Goal: Task Accomplishment & Management: Manage account settings

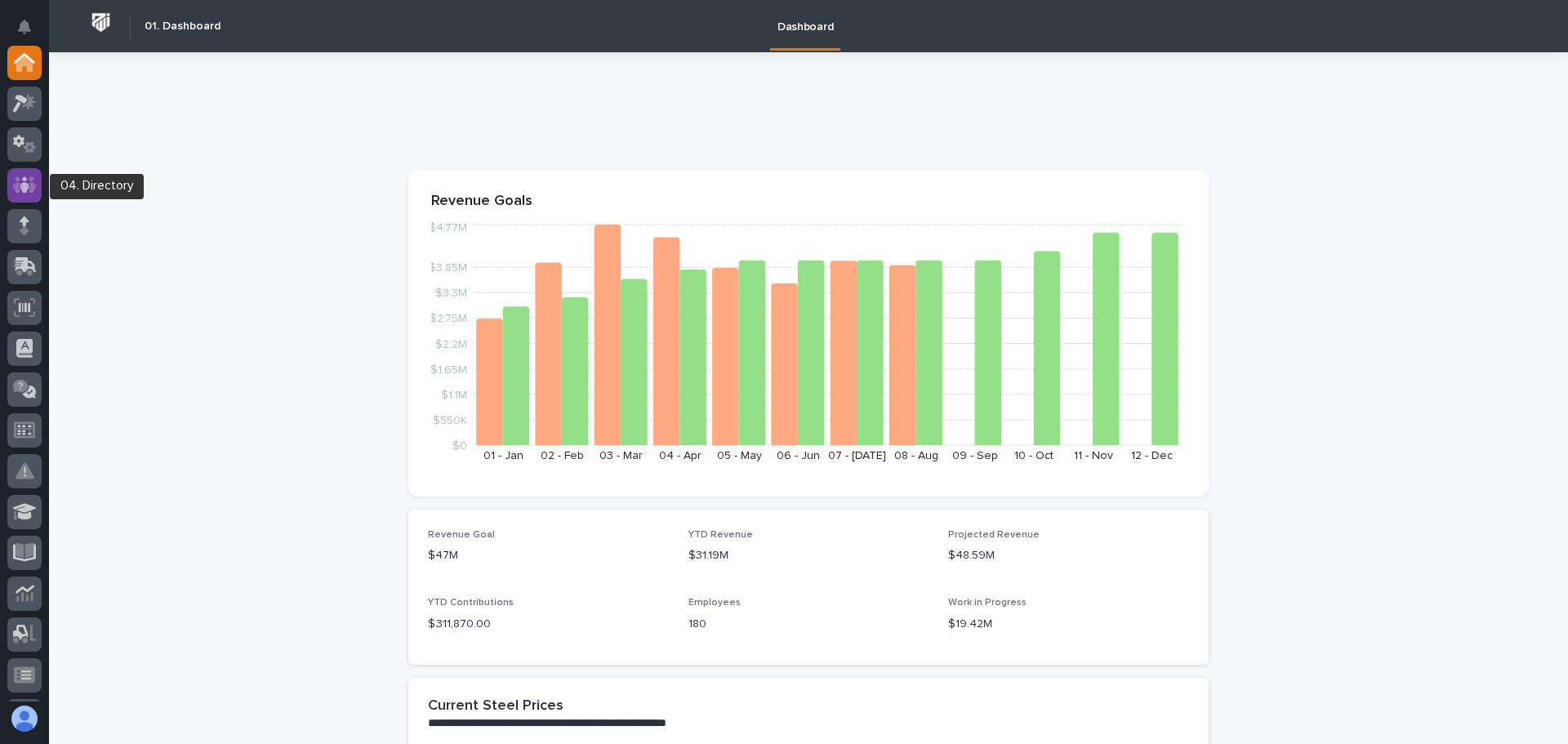
click at [31, 187] on icon at bounding box center [25, 185] width 24 height 16
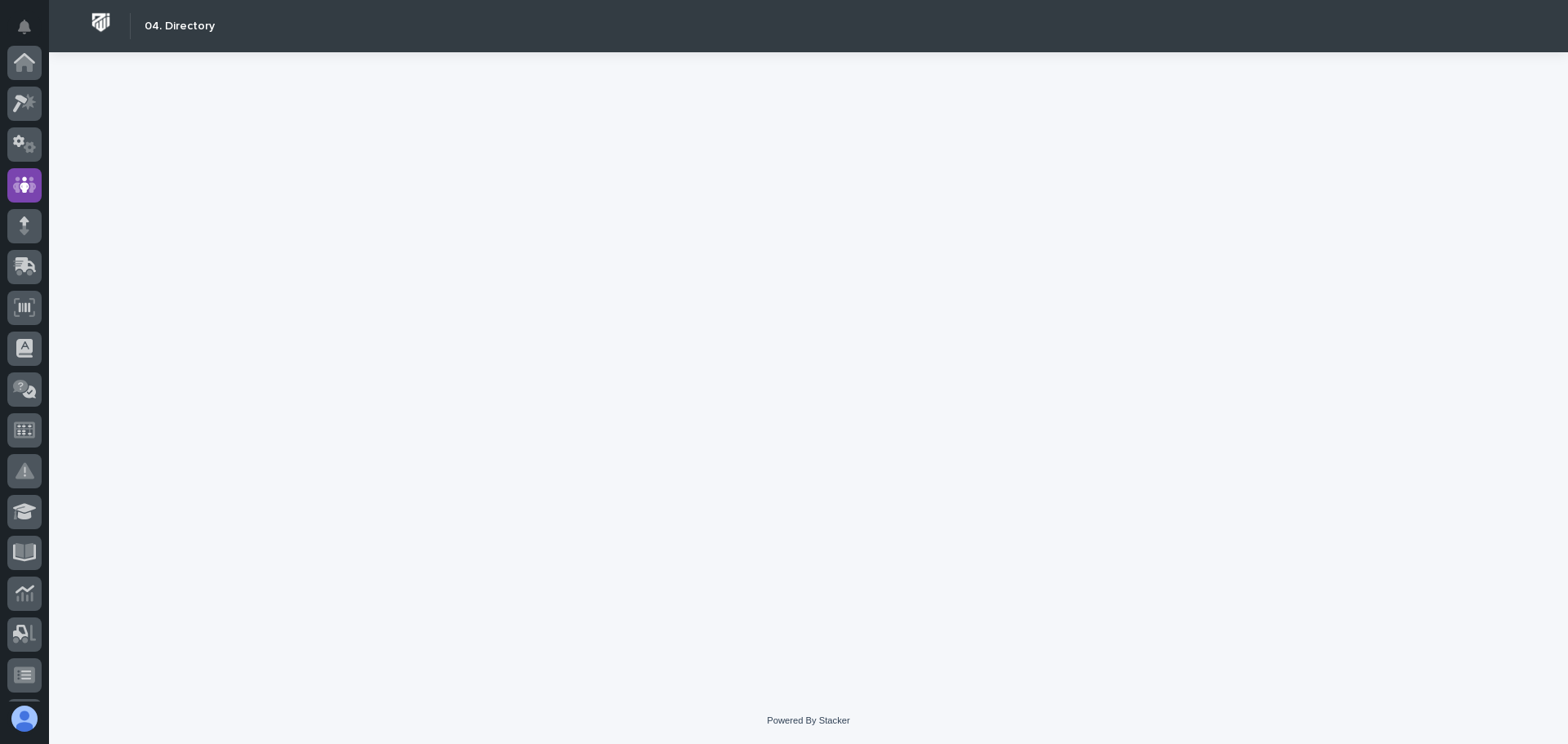
scroll to position [122, 0]
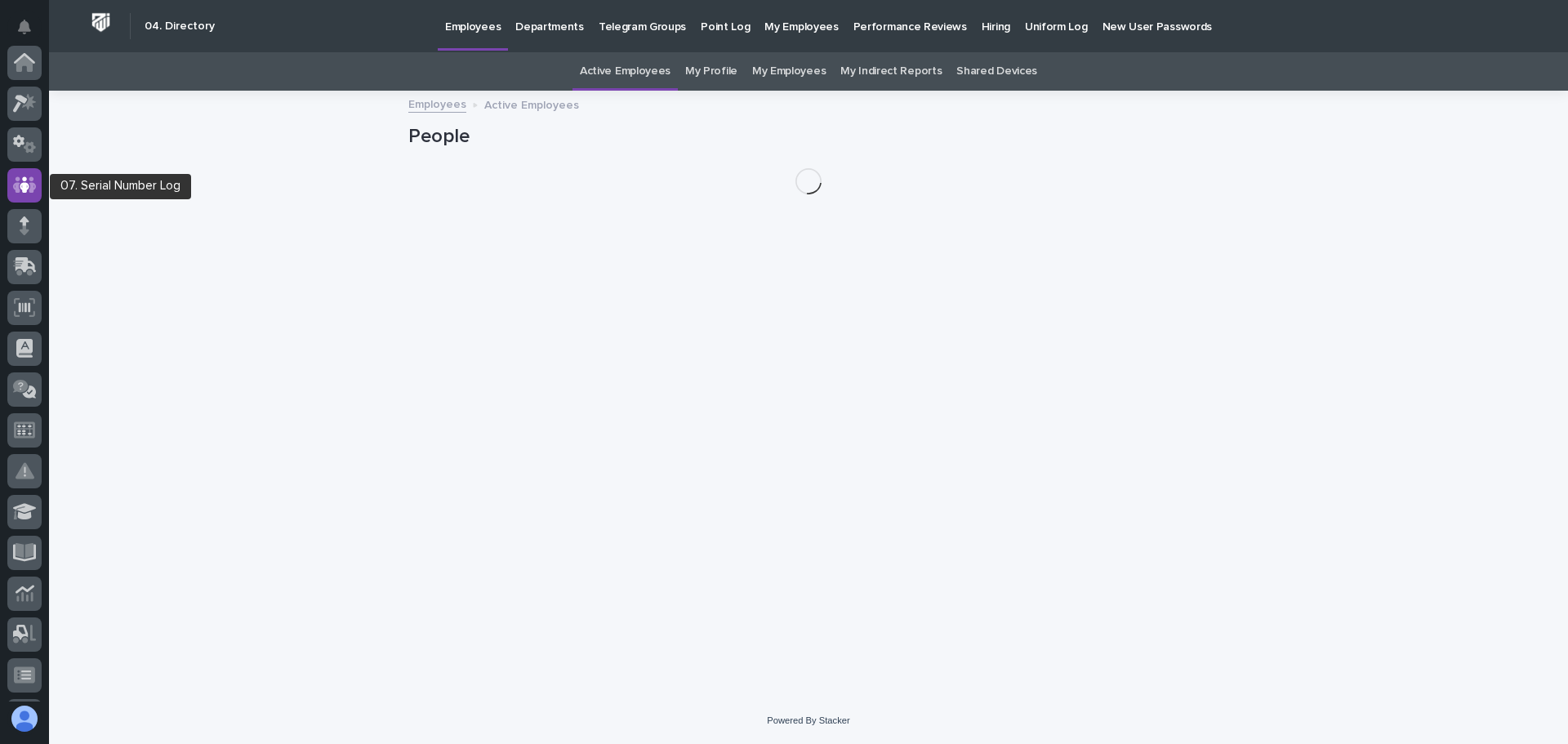
scroll to position [122, 0]
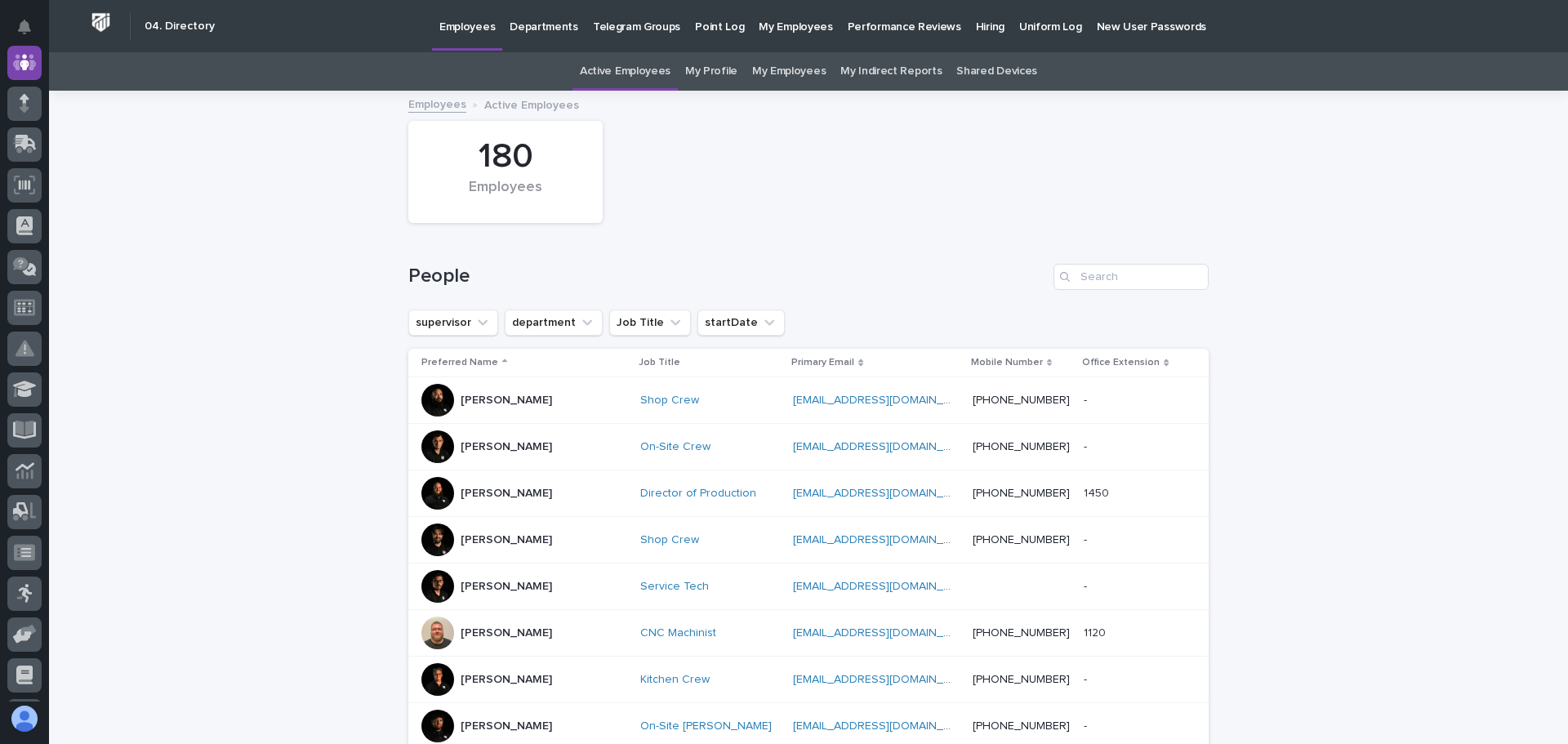
click at [976, 26] on p "Hiring" at bounding box center [990, 17] width 28 height 34
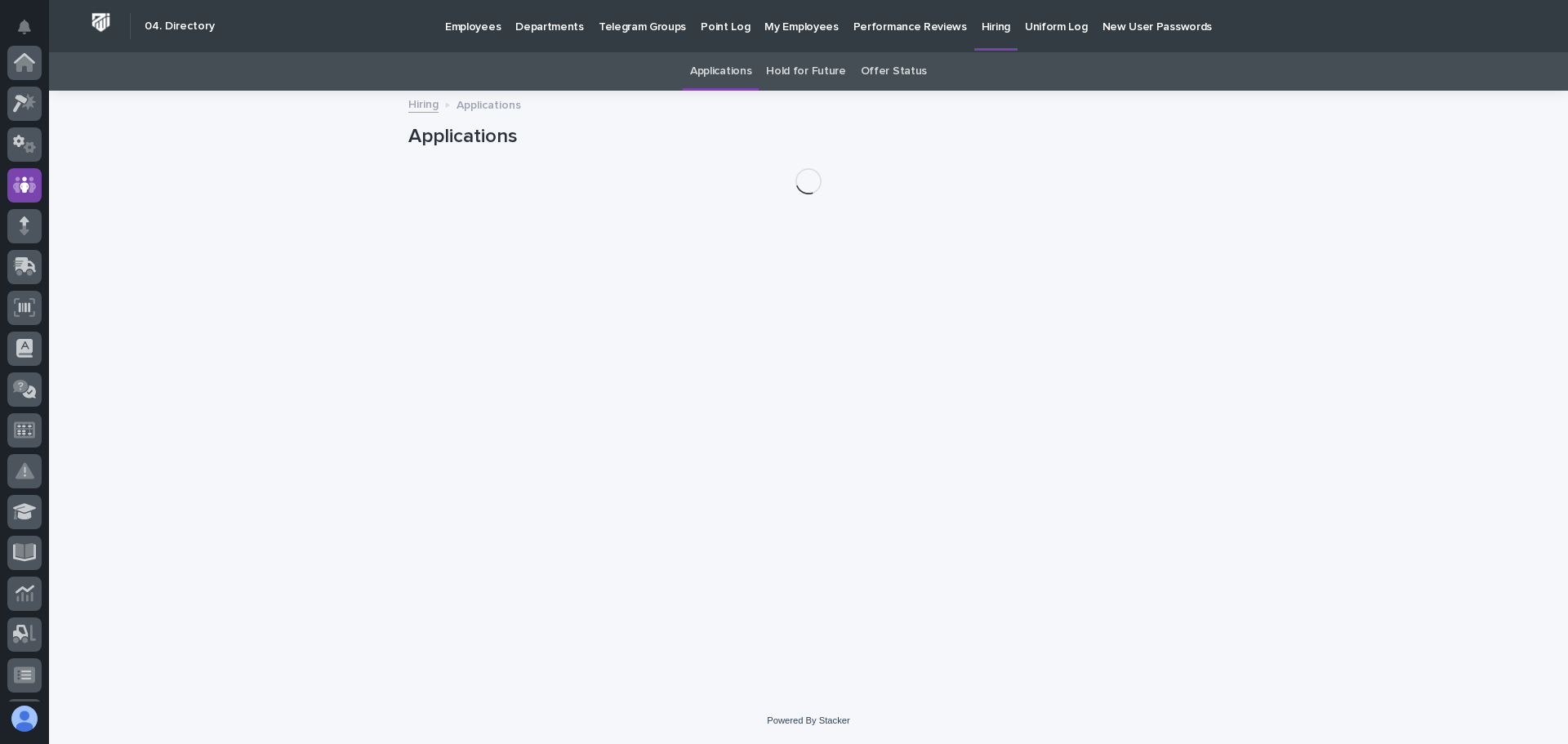
scroll to position [122, 0]
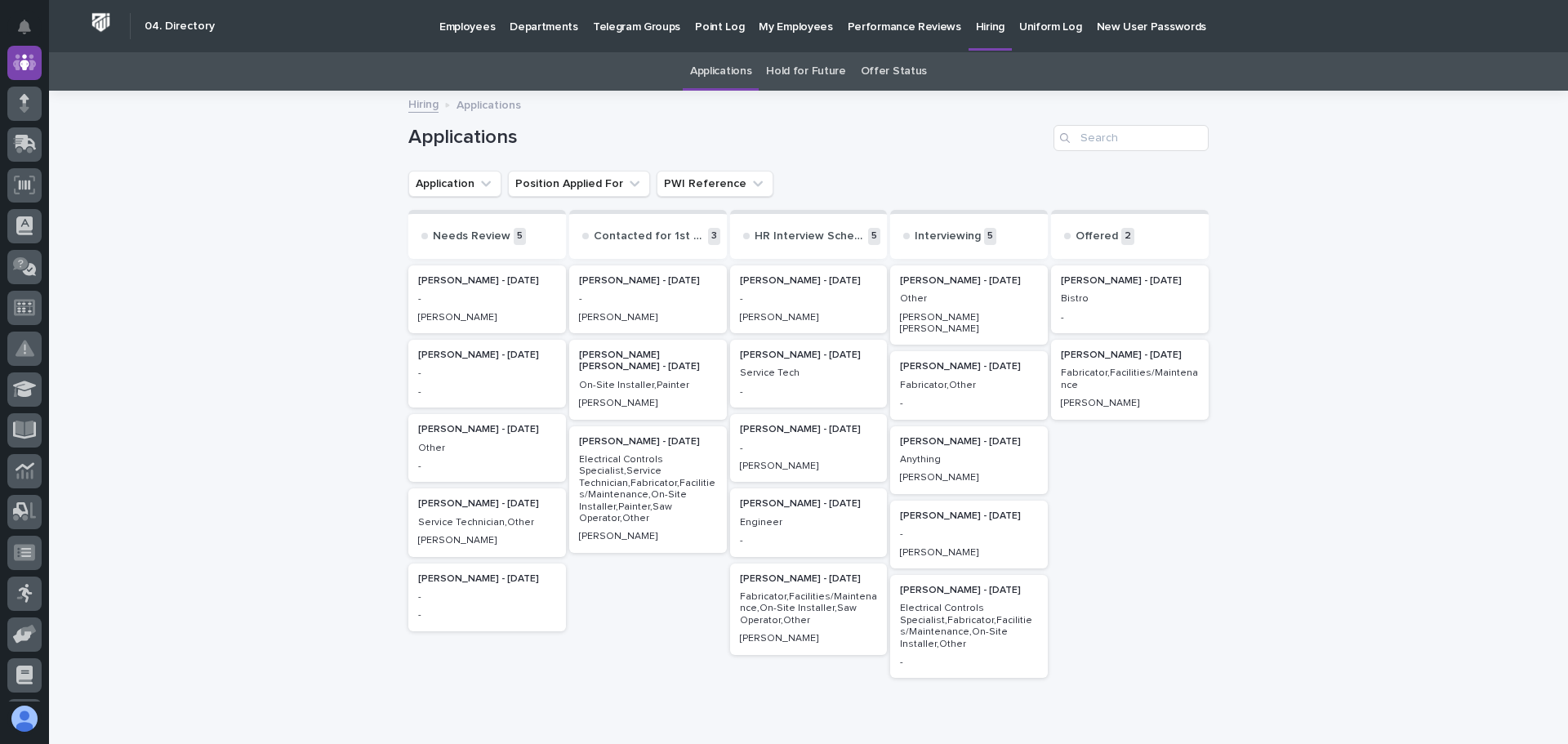
click at [766, 371] on p "Service Tech" at bounding box center [809, 372] width 138 height 11
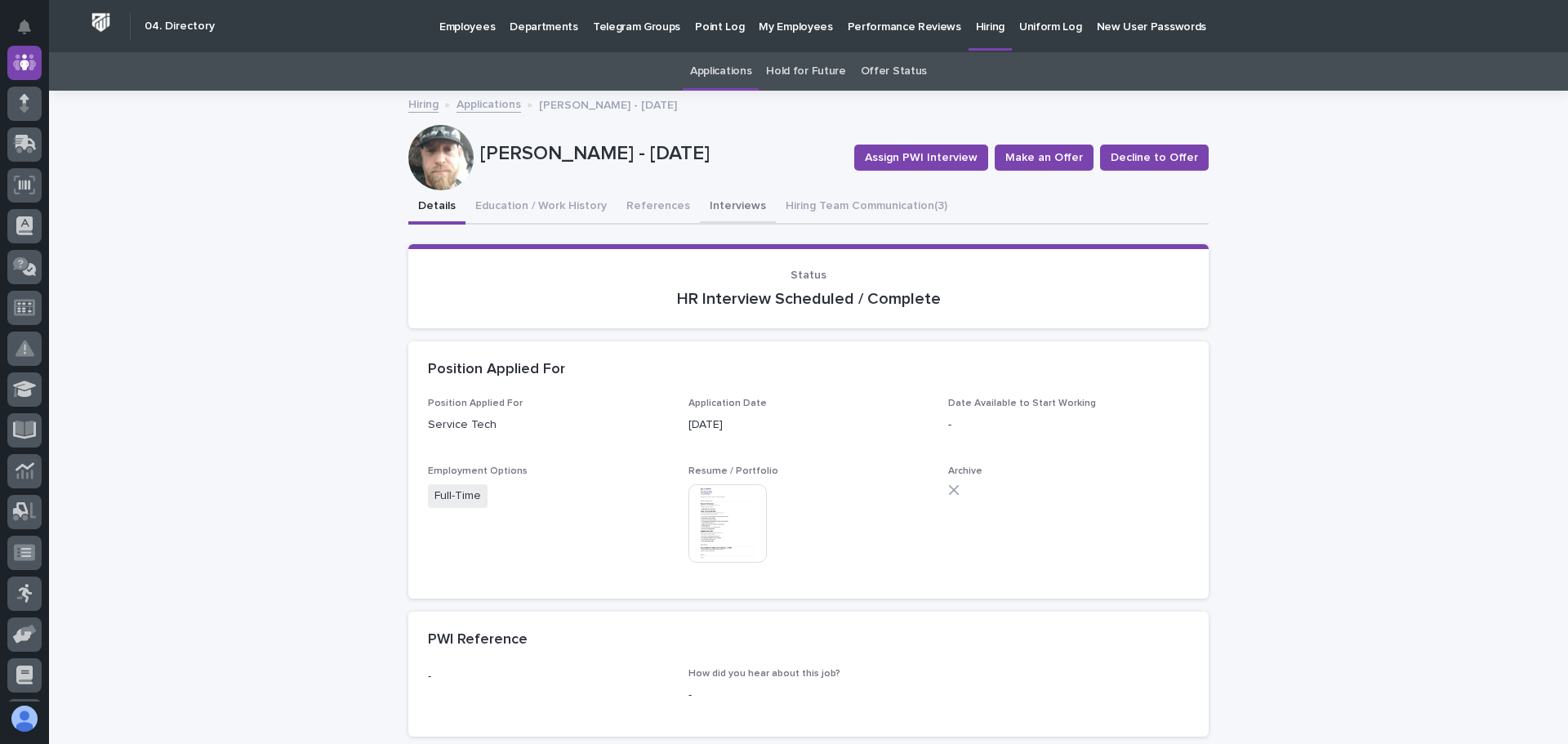
click at [711, 205] on button "Interviews" at bounding box center [737, 208] width 76 height 34
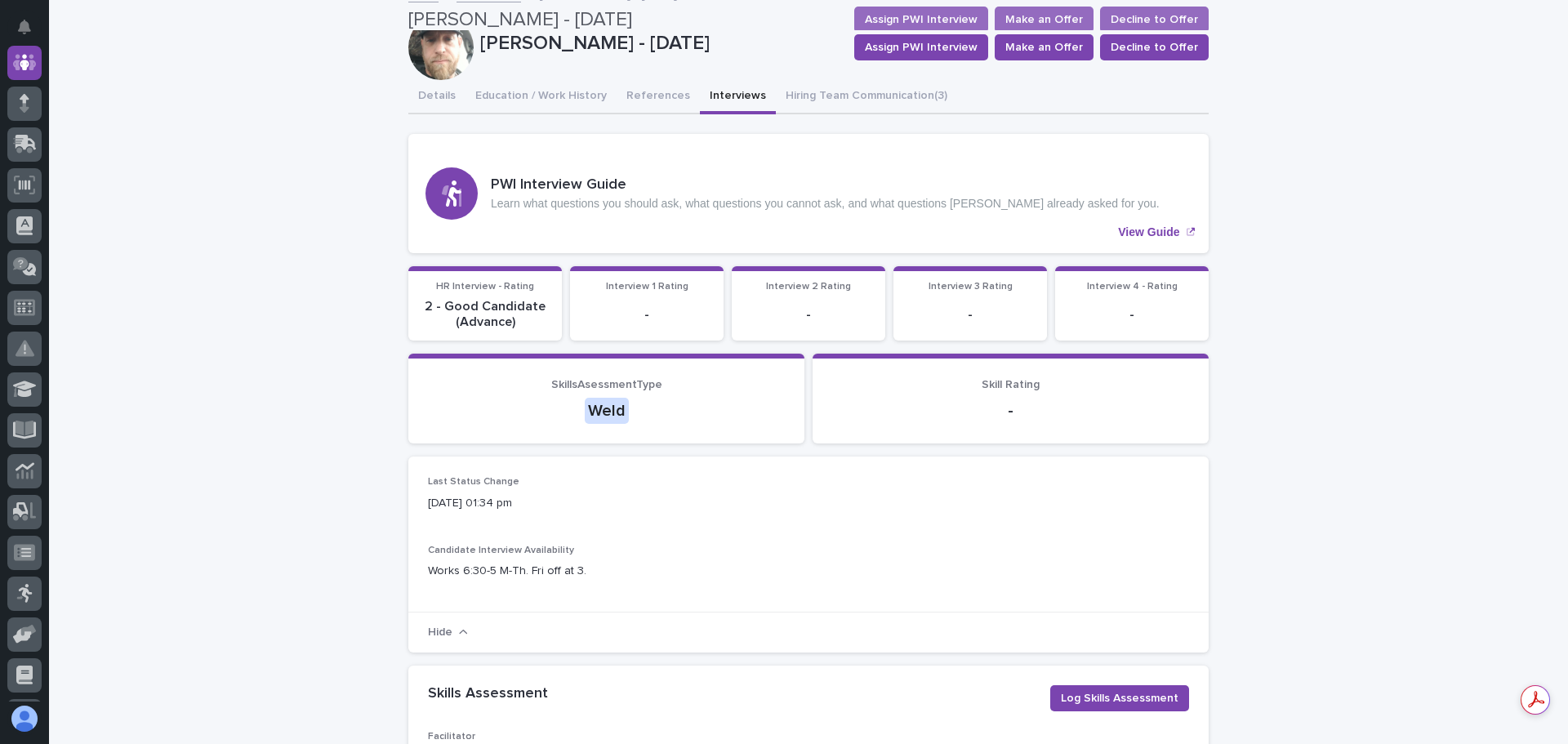
scroll to position [82, 0]
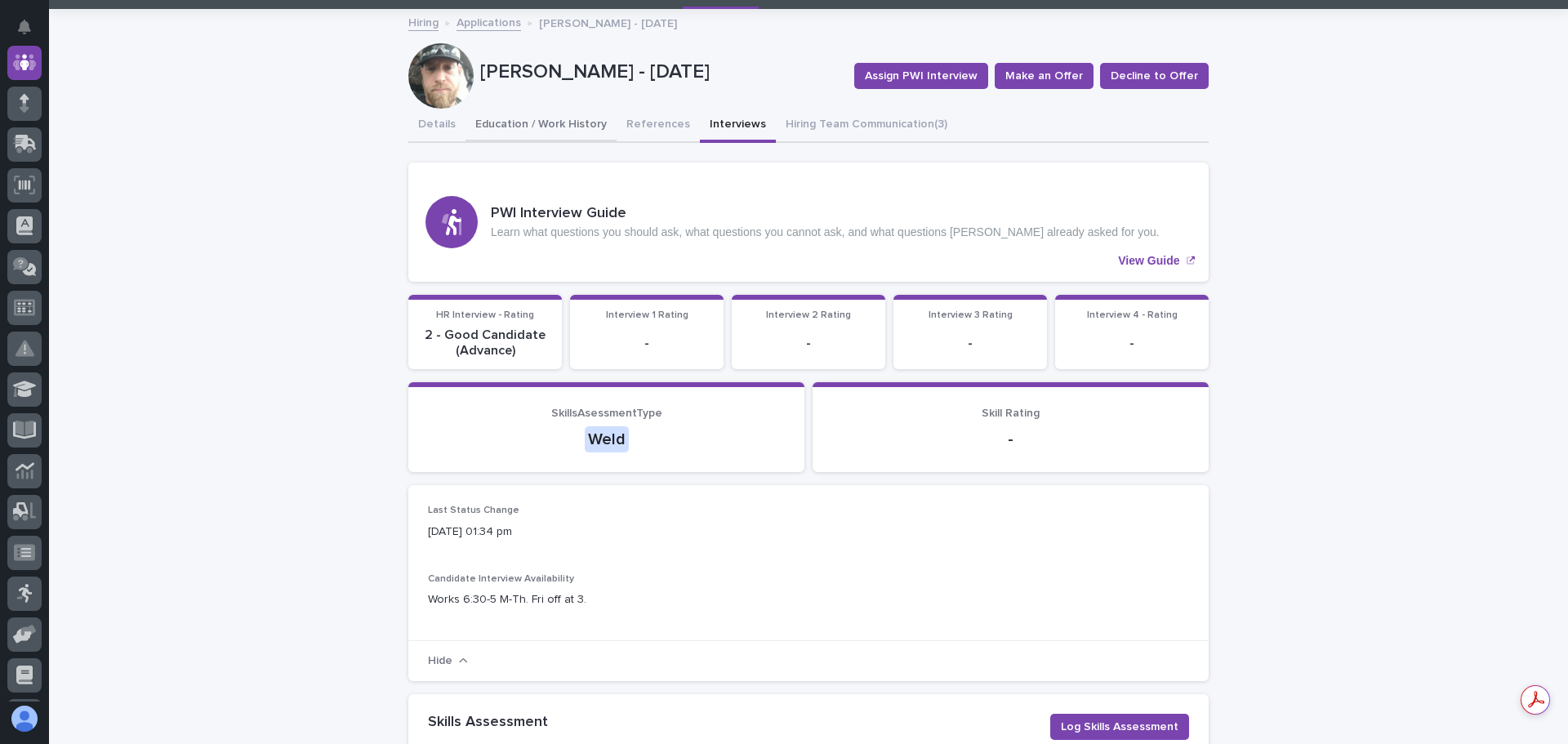
click at [518, 116] on button "Education / Work History" at bounding box center [541, 126] width 151 height 34
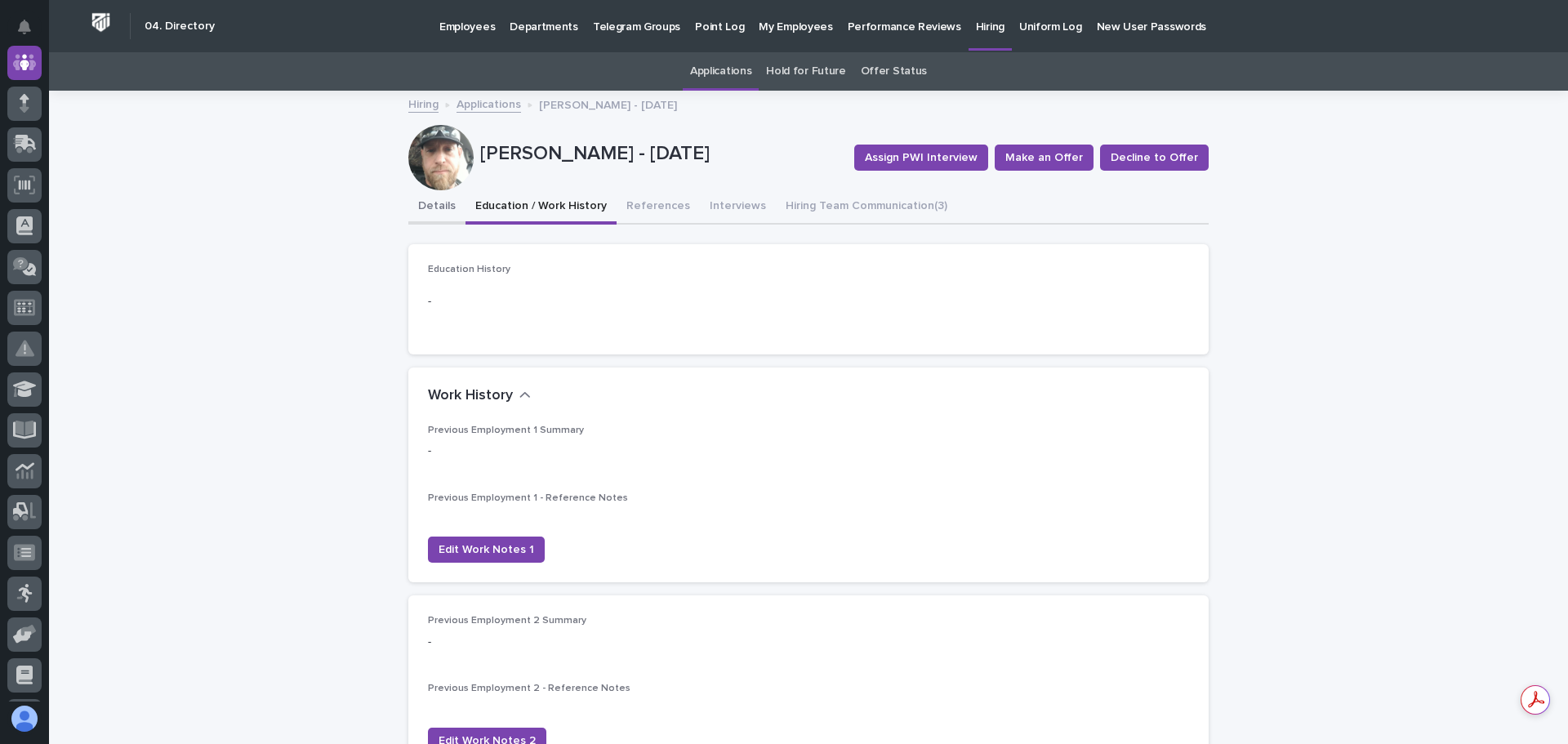
click at [418, 207] on button "Details" at bounding box center [436, 208] width 57 height 34
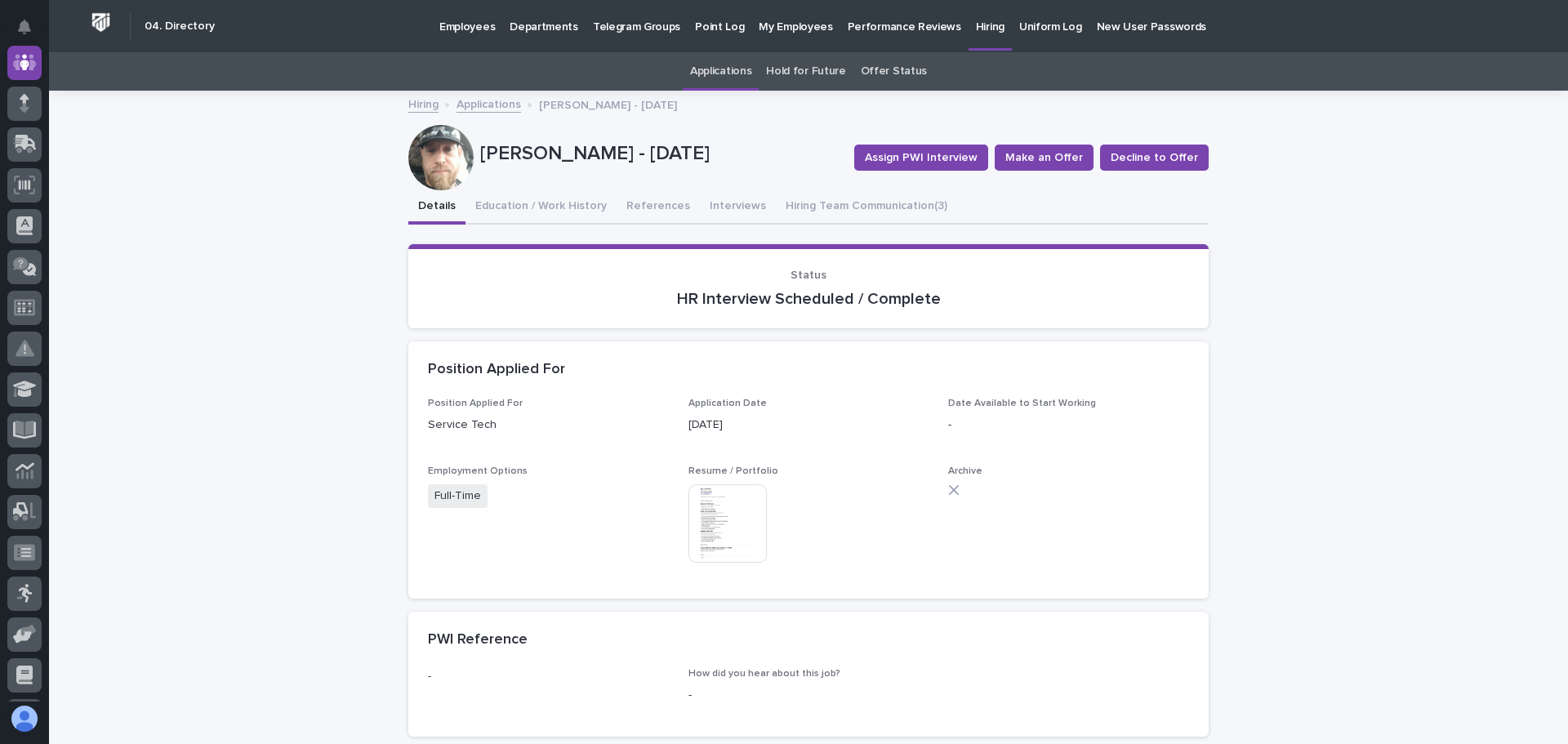
click at [721, 518] on img at bounding box center [728, 524] width 79 height 79
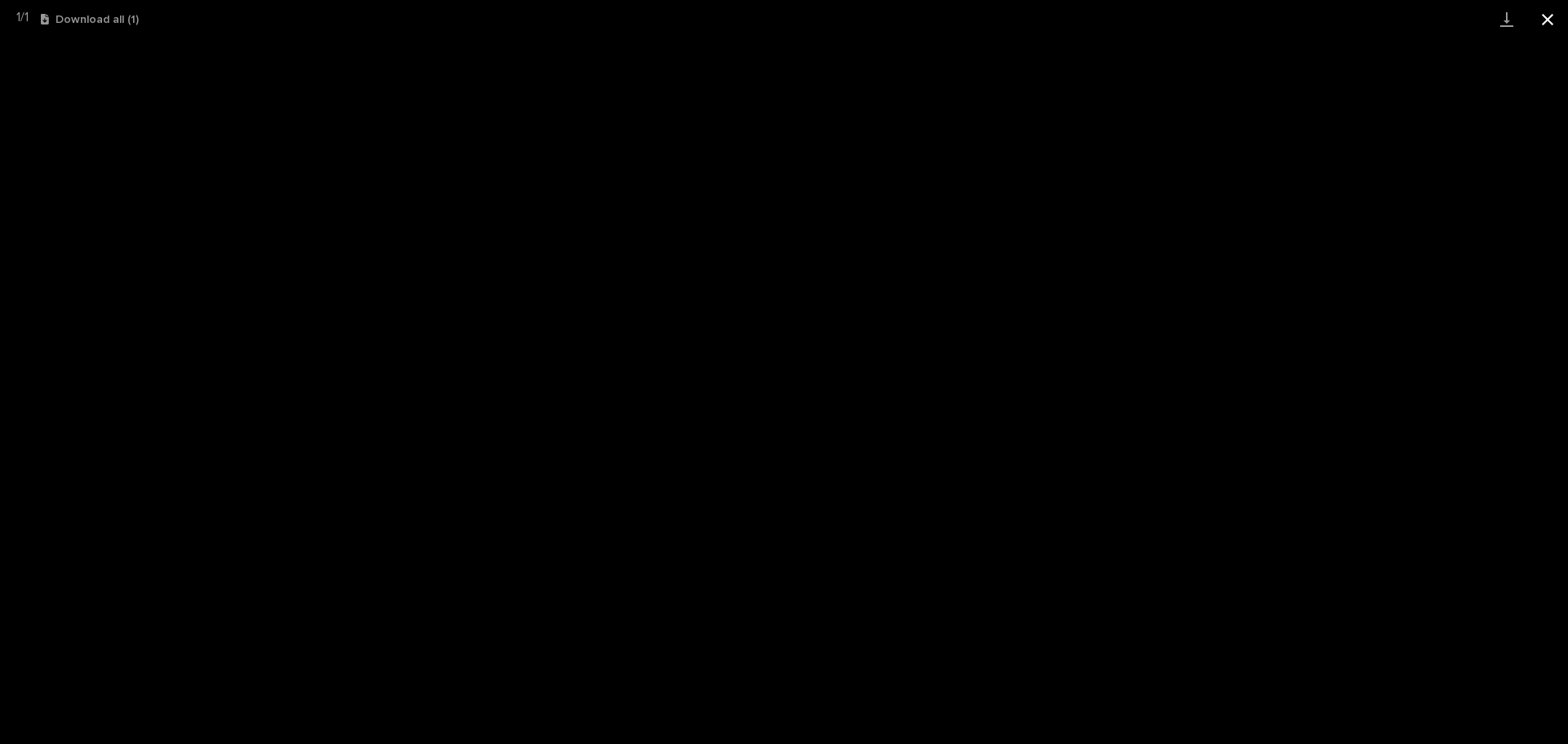
click at [1548, 18] on button "Close gallery" at bounding box center [1548, 19] width 41 height 38
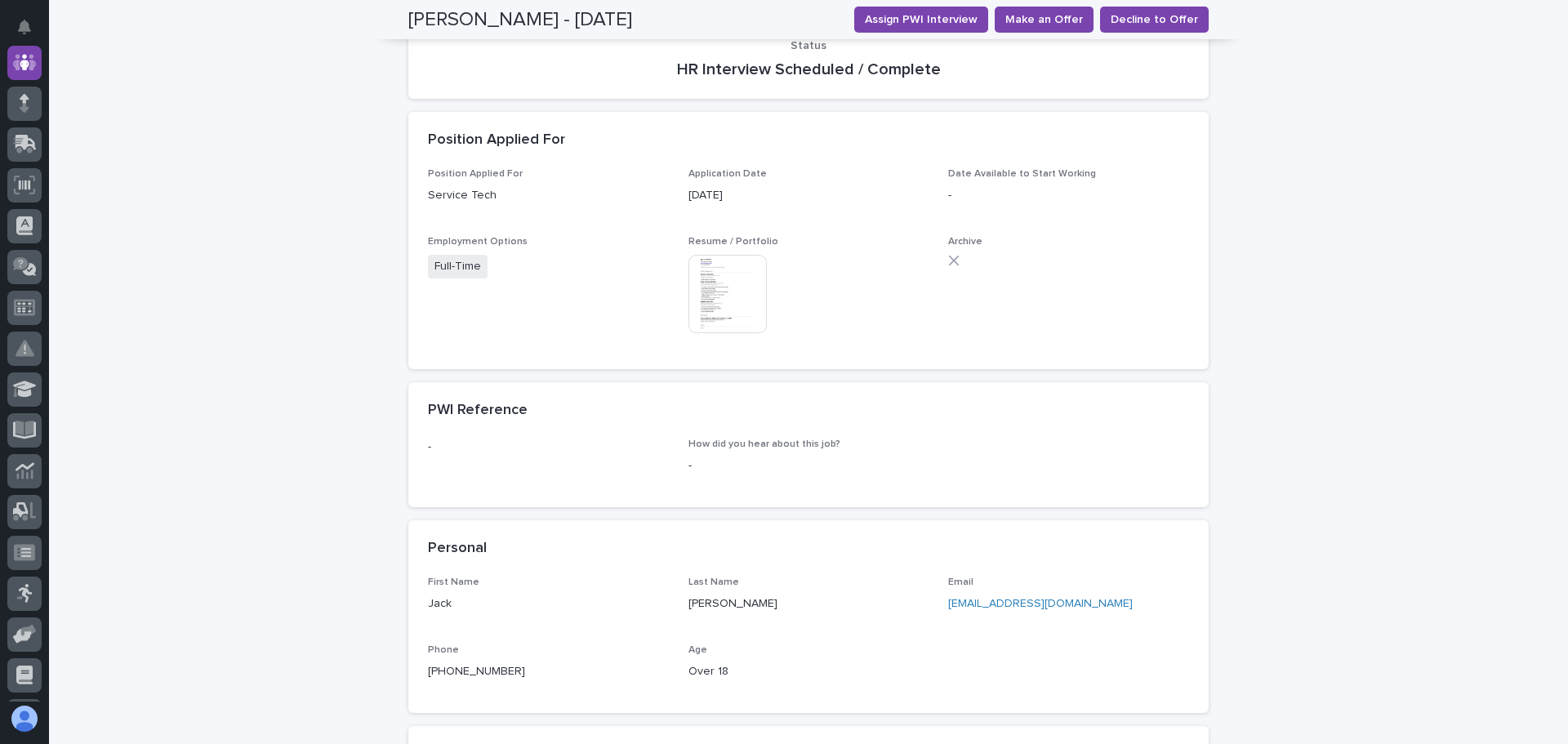
scroll to position [82, 0]
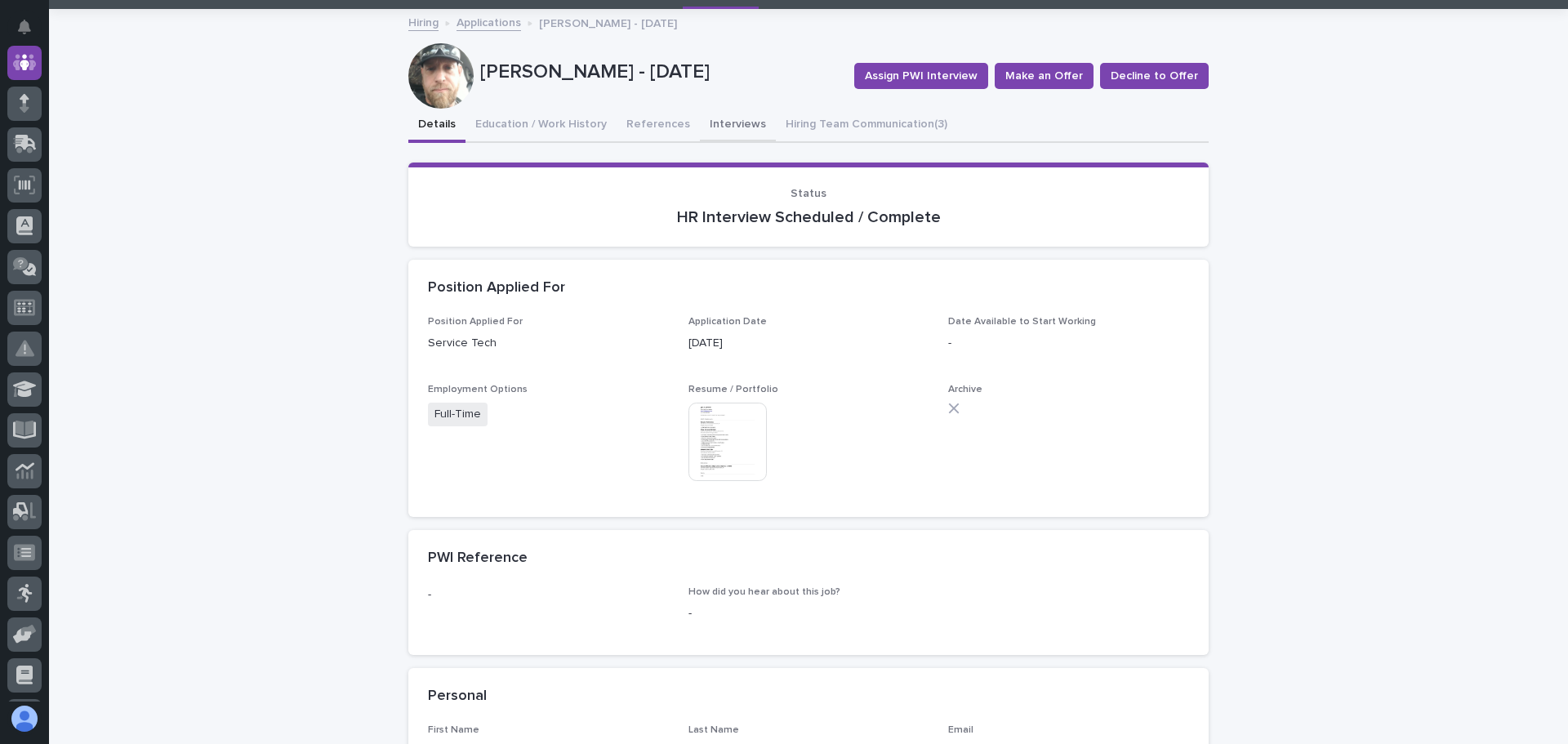
click at [711, 120] on button "Interviews" at bounding box center [737, 126] width 76 height 34
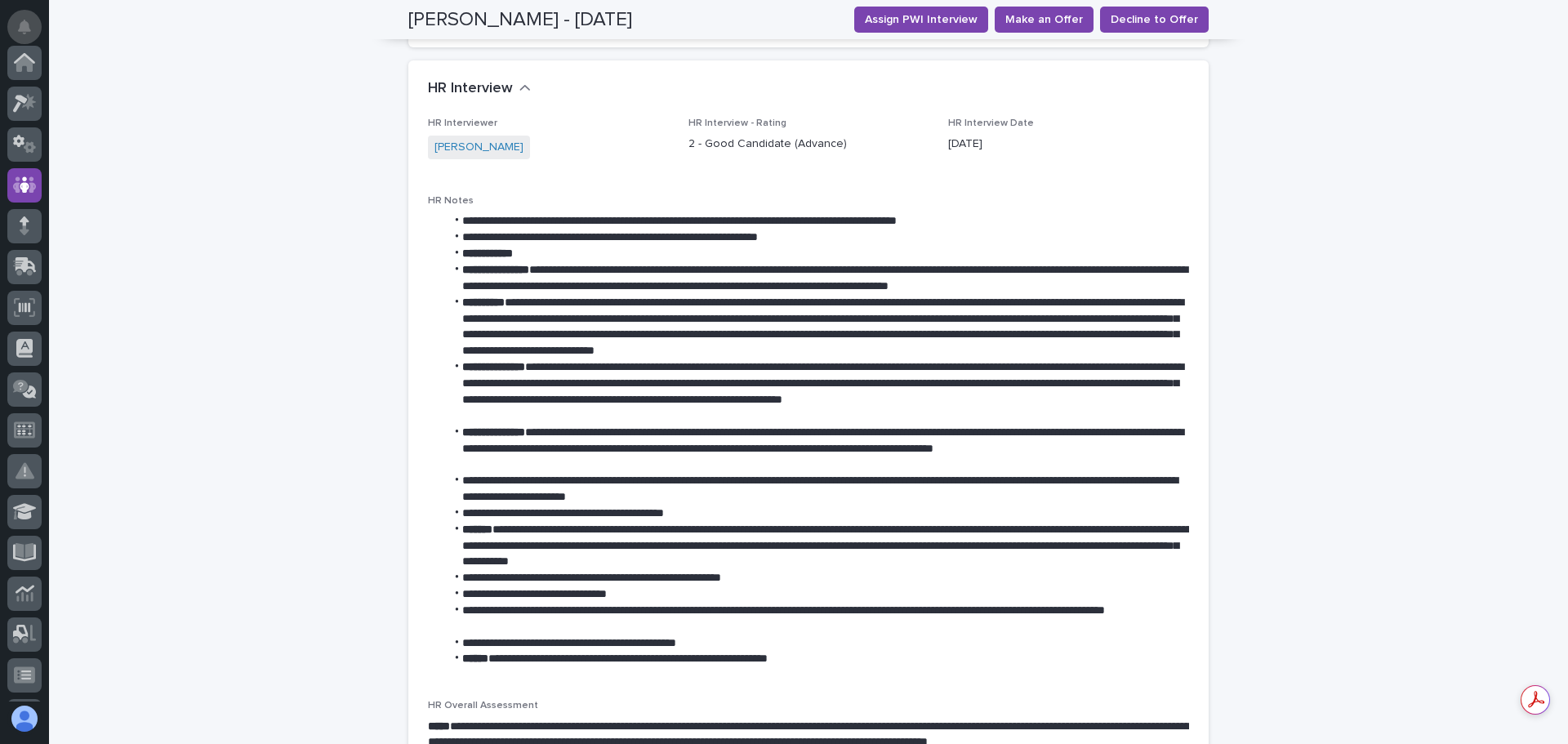
click at [30, 19] on button "Notifications" at bounding box center [25, 26] width 34 height 34
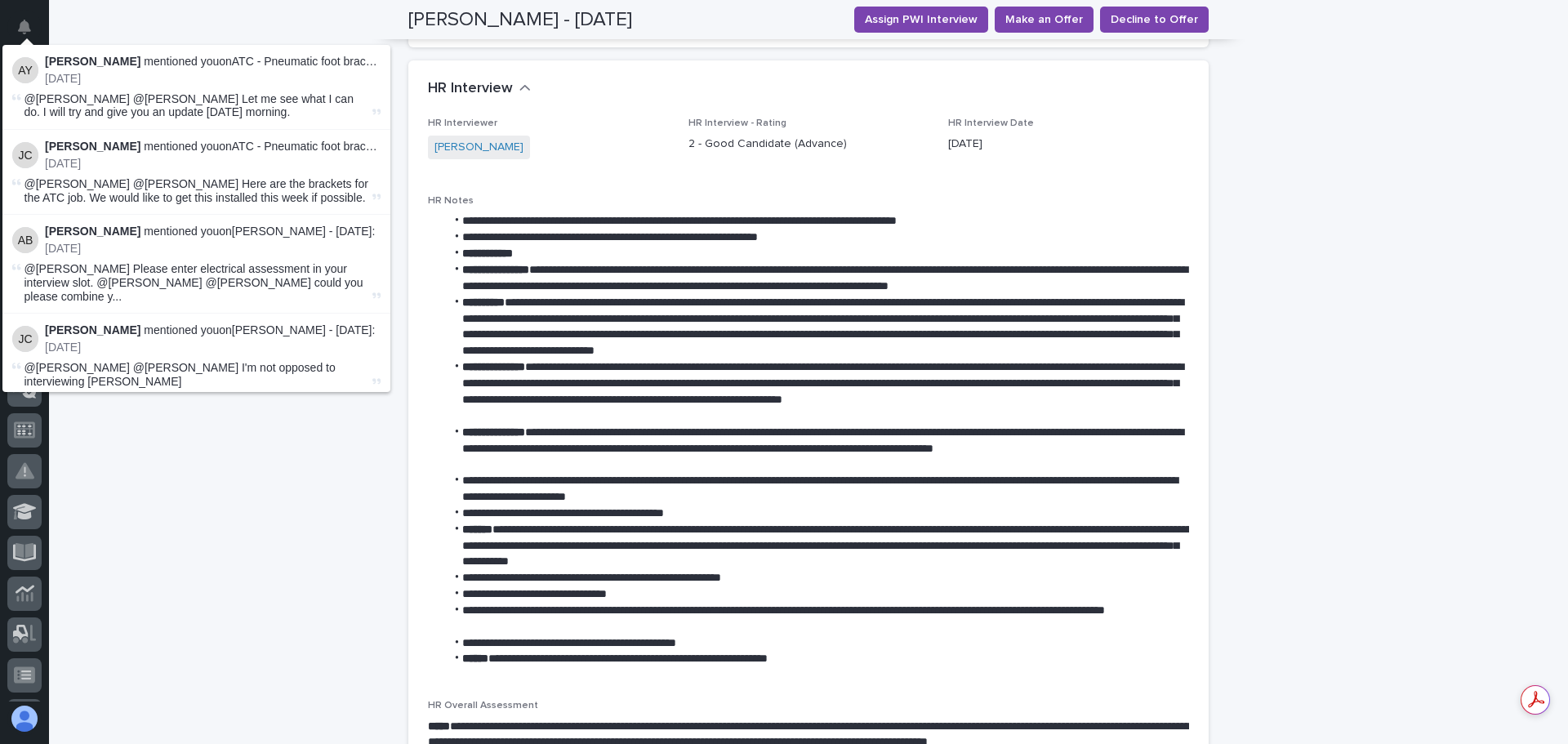
scroll to position [122, 0]
click at [108, 233] on strong "[PERSON_NAME]" at bounding box center [93, 231] width 96 height 13
click at [199, 279] on span "@[PERSON_NAME] Please enter electrical assessment in your interview slot. @[PER…" at bounding box center [197, 283] width 345 height 41
click at [28, 238] on img at bounding box center [25, 240] width 26 height 26
click at [267, 273] on span "@[PERSON_NAME] Please enter electrical assessment in your interview slot. @[PER…" at bounding box center [197, 283] width 345 height 41
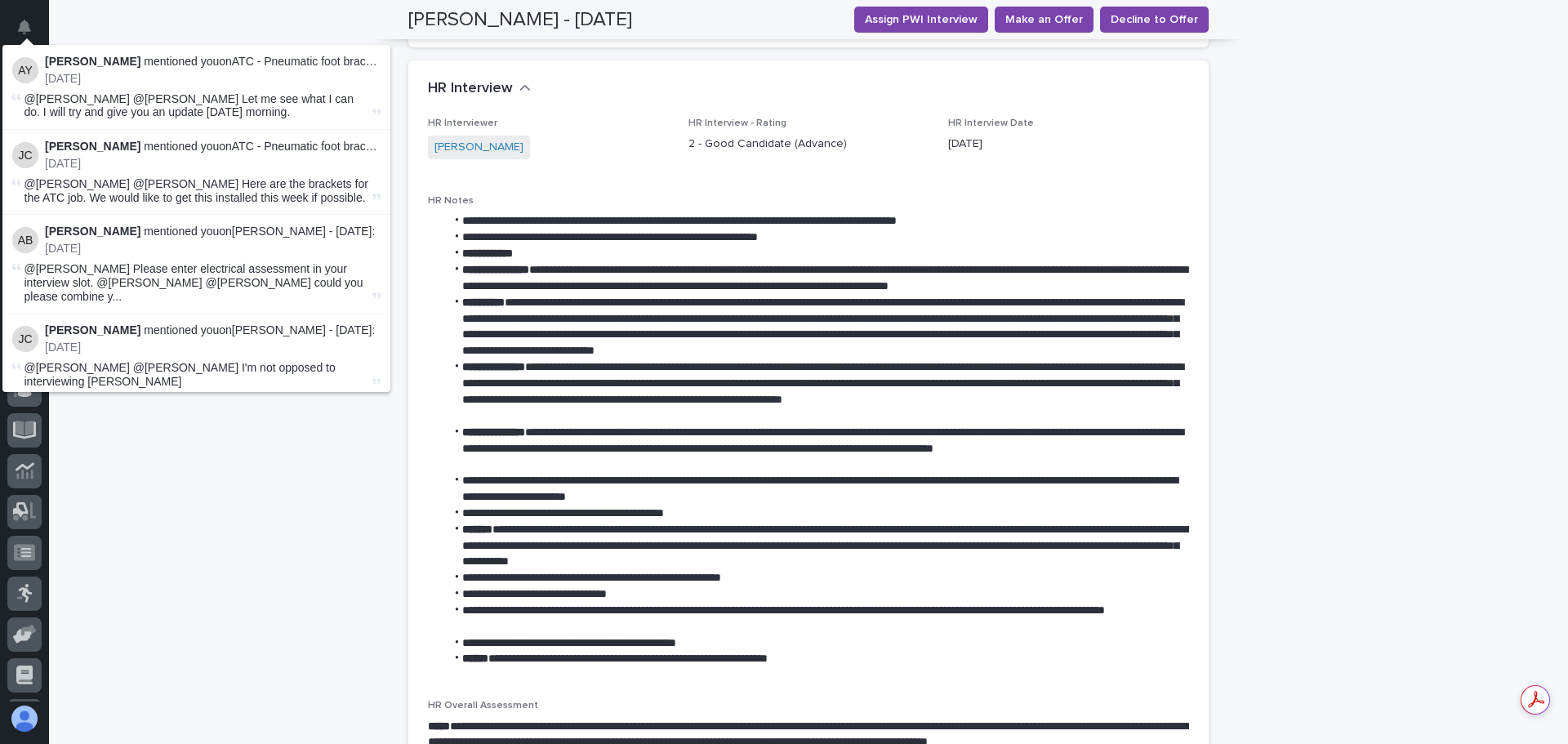
click at [266, 283] on span "@[PERSON_NAME] Please enter electrical assessment in your interview slot. @[PER…" at bounding box center [197, 283] width 345 height 41
click at [354, 287] on span "@[PERSON_NAME] Please enter electrical assessment in your interview slot. @[PER…" at bounding box center [197, 283] width 345 height 41
click at [372, 293] on icon at bounding box center [377, 296] width 9 height 7
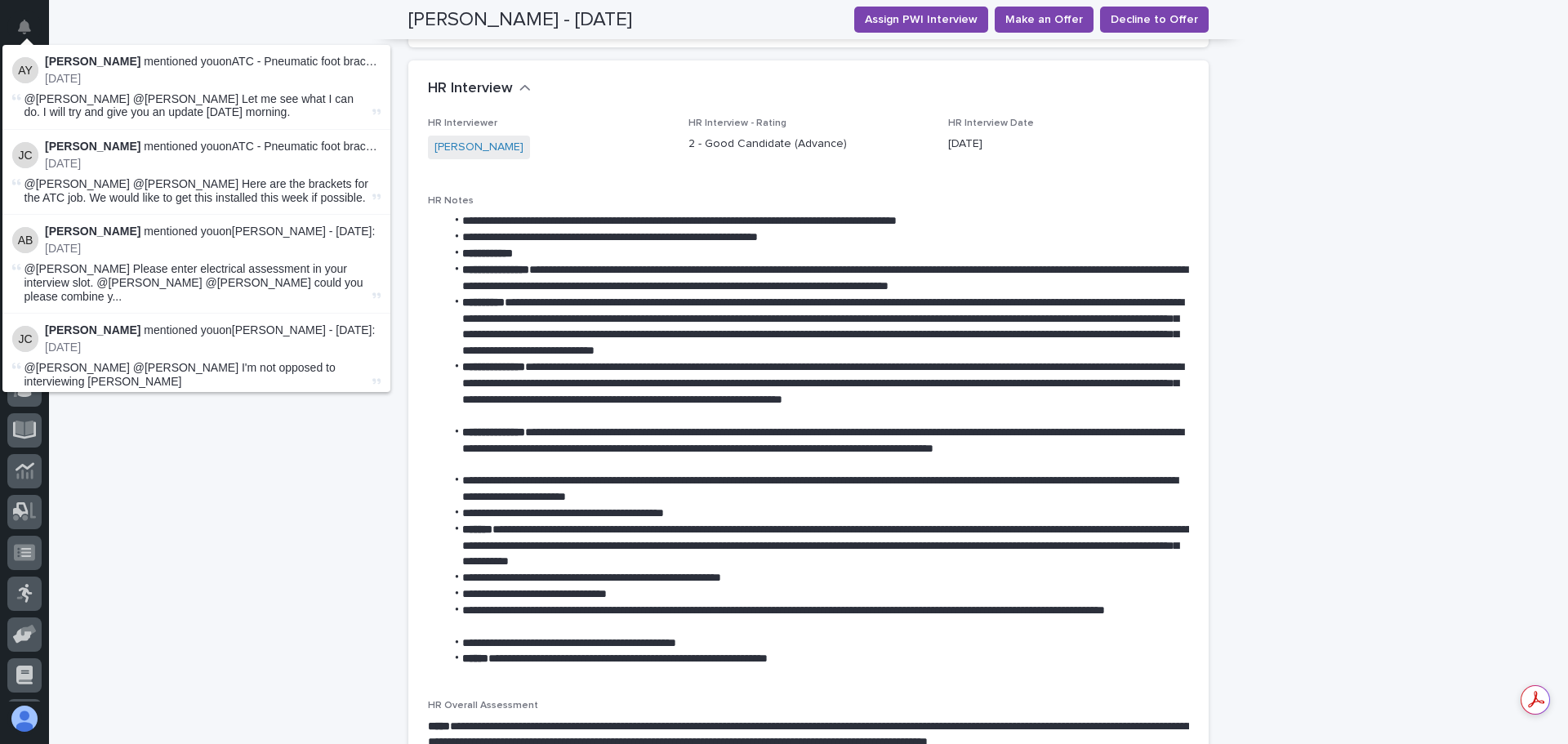
click at [134, 276] on span "@[PERSON_NAME] Please enter electrical assessment in your interview slot. @[PER…" at bounding box center [197, 283] width 345 height 41
click at [59, 273] on span "@[PERSON_NAME] Please enter electrical assessment in your interview slot. @[PER…" at bounding box center [197, 283] width 345 height 41
click at [82, 235] on strong "[PERSON_NAME]" at bounding box center [93, 231] width 96 height 13
drag, startPoint x: 201, startPoint y: 243, endPoint x: 223, endPoint y: 238, distance: 22.6
click at [206, 242] on p "[DATE]" at bounding box center [213, 249] width 336 height 14
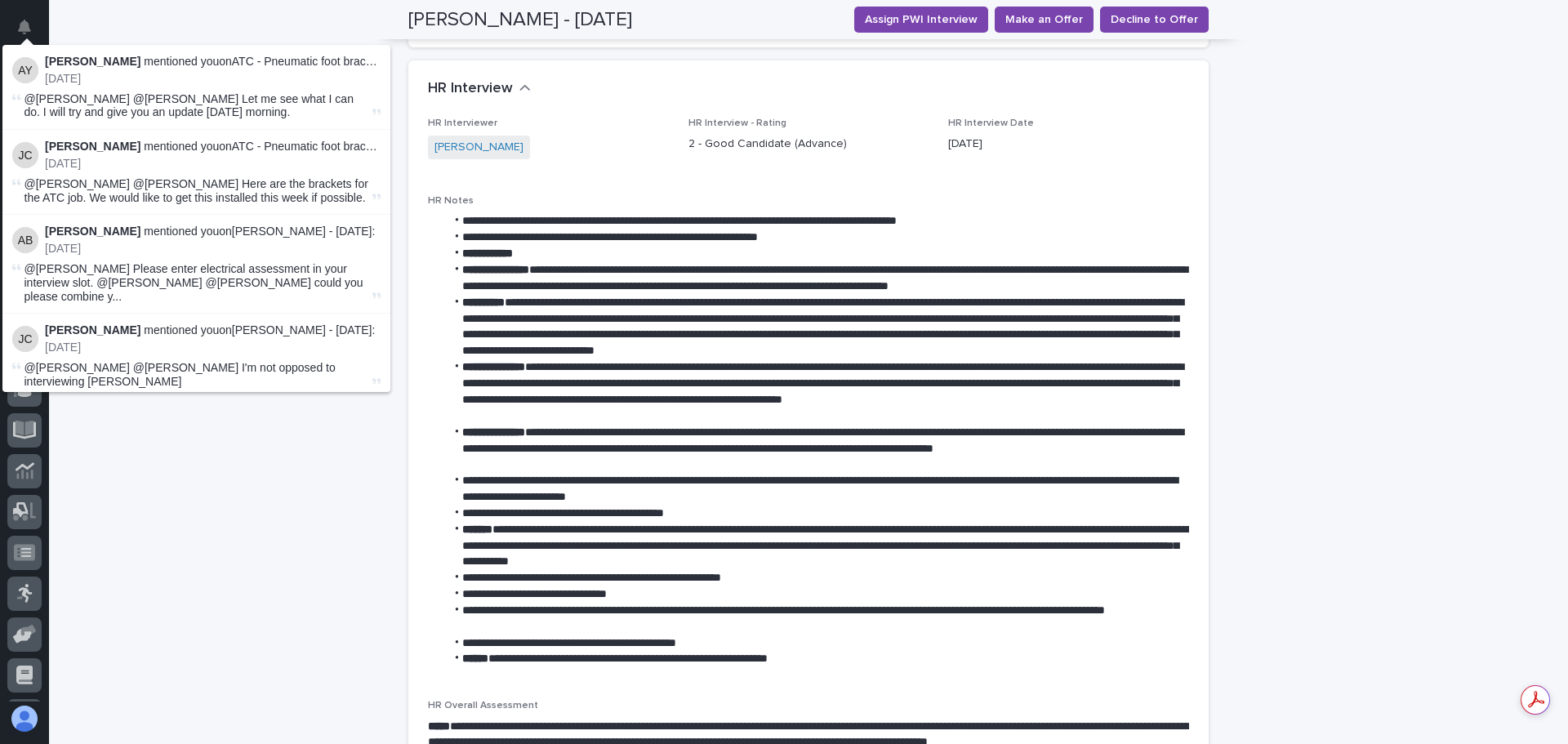
click at [235, 241] on div "[PERSON_NAME] mentioned you on [PERSON_NAME] - [DATE] : [DATE]" at bounding box center [213, 240] width 336 height 31
drag, startPoint x: 253, startPoint y: 247, endPoint x: 258, endPoint y: 254, distance: 8.6
click at [254, 247] on p "[DATE]" at bounding box center [213, 249] width 336 height 14
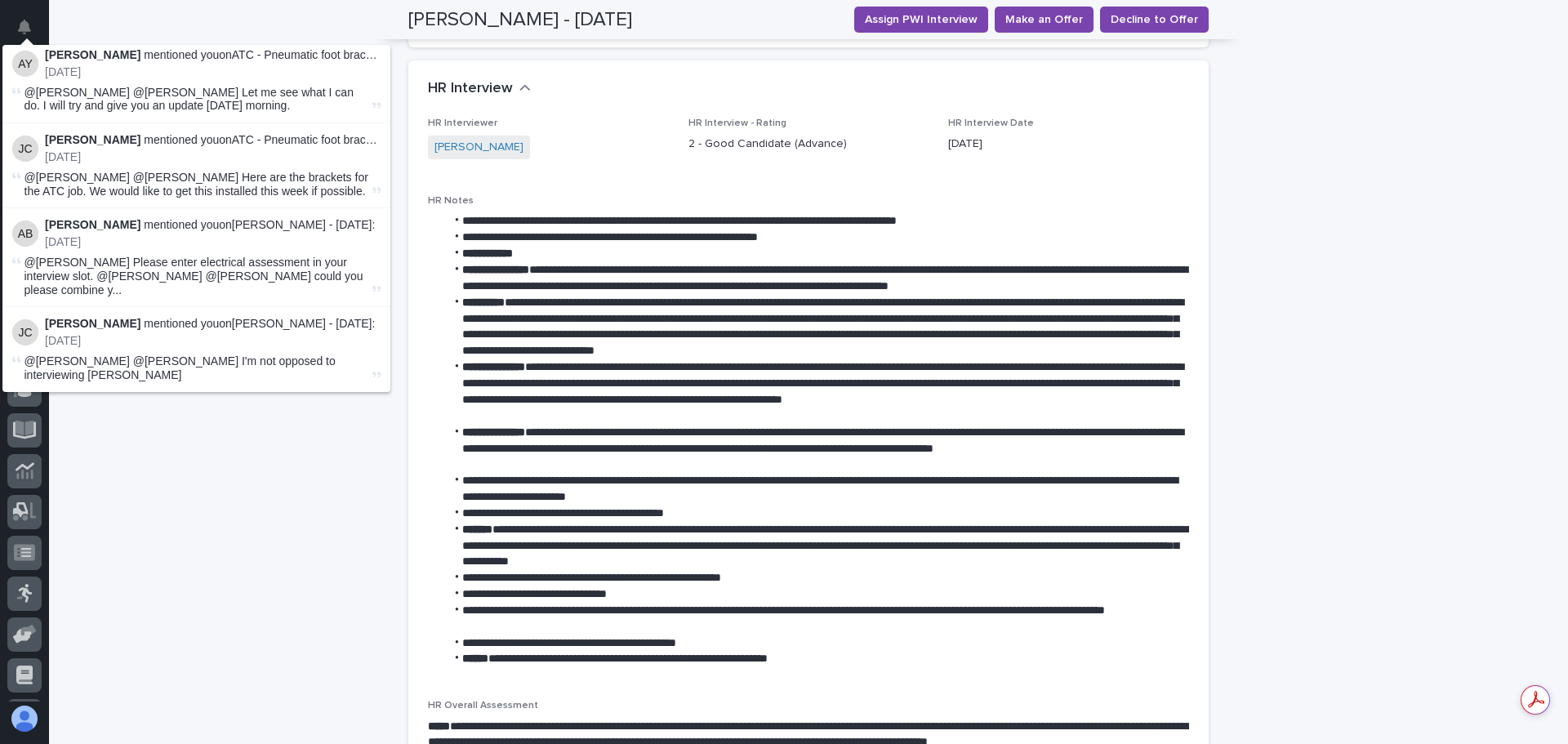
scroll to position [0, 0]
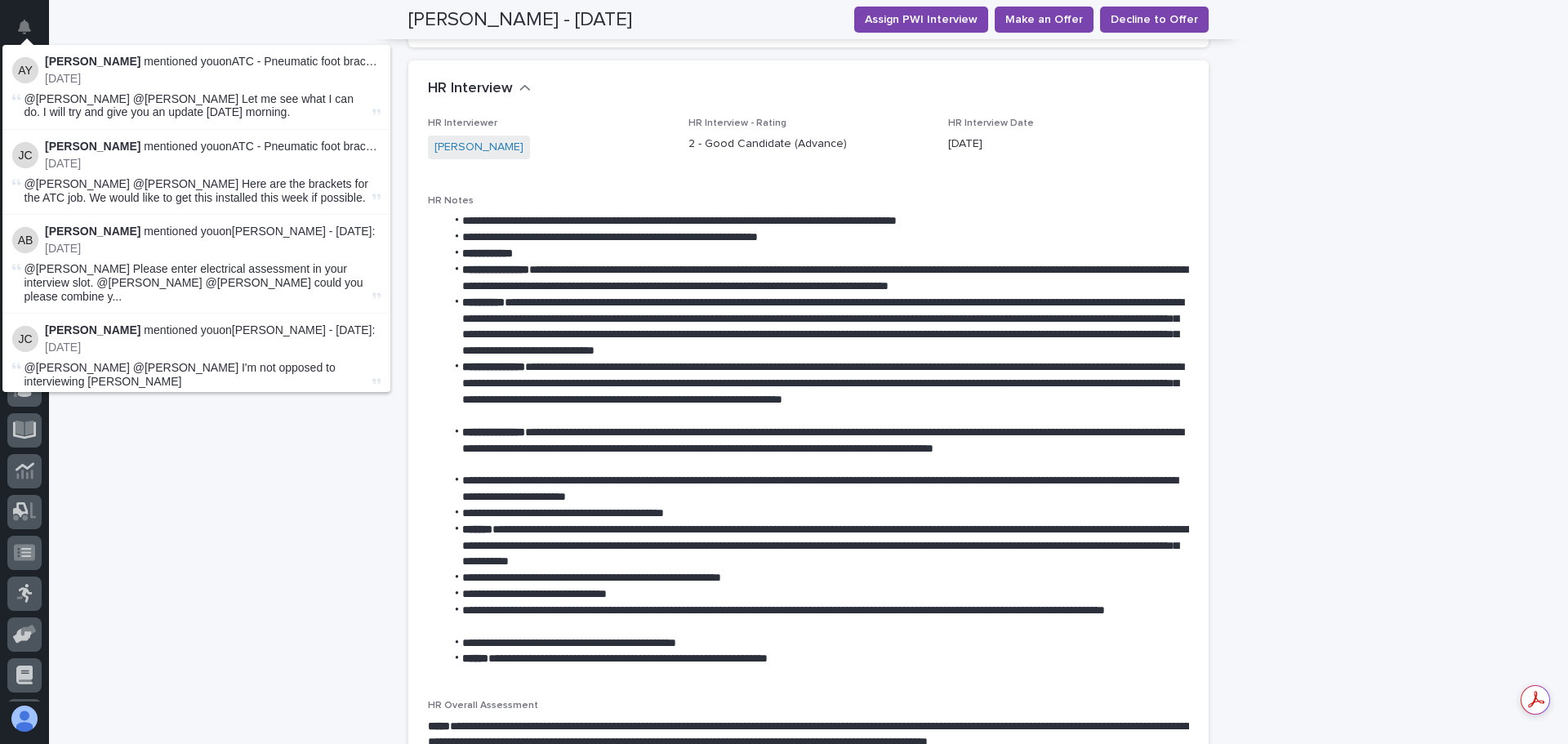
click at [233, 17] on div "Loading... Saving… Loading... Saving… [PERSON_NAME] - [DATE] Assign PWI Intervi…" at bounding box center [808, 564] width 1519 height 2903
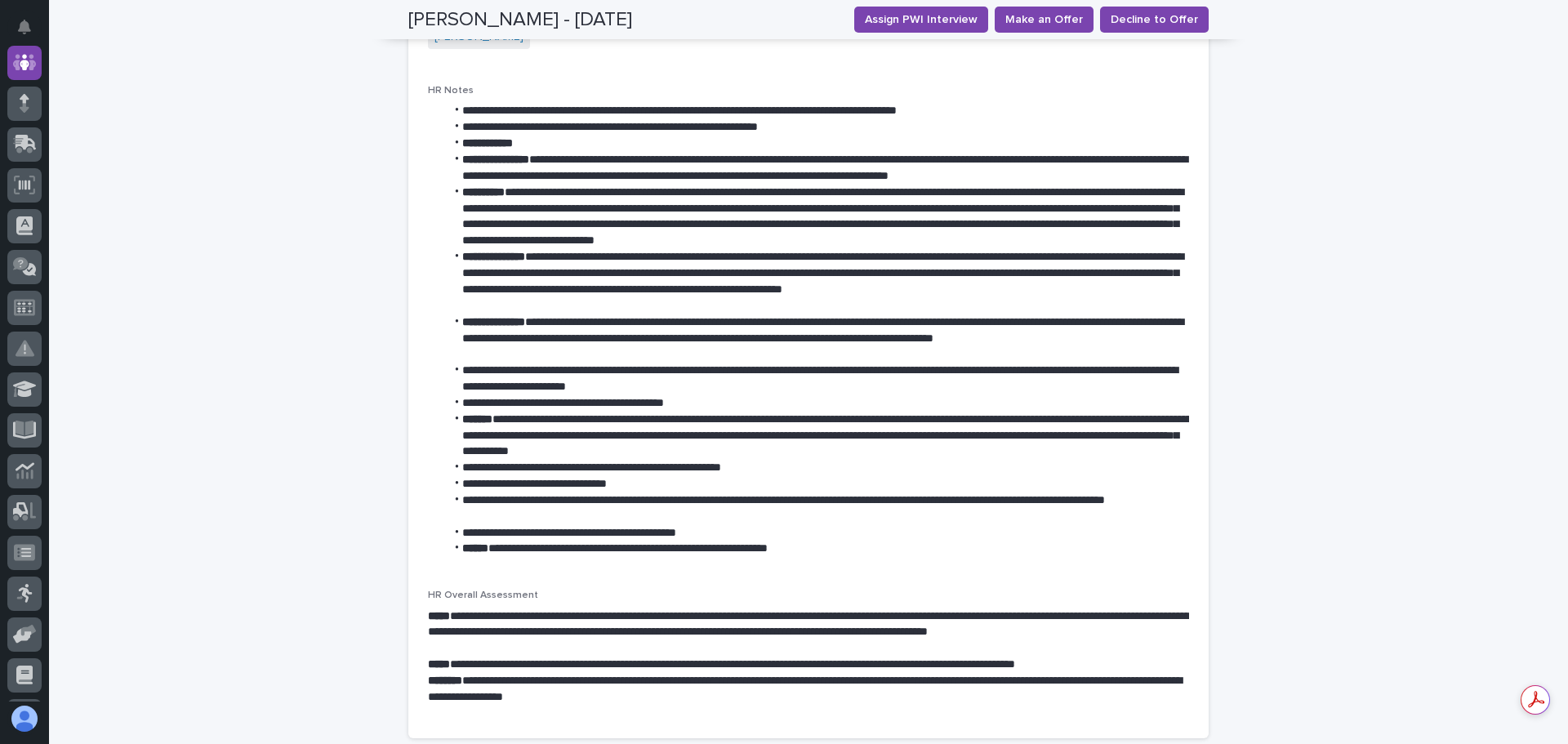
scroll to position [1062, 0]
